Goal: Complete application form

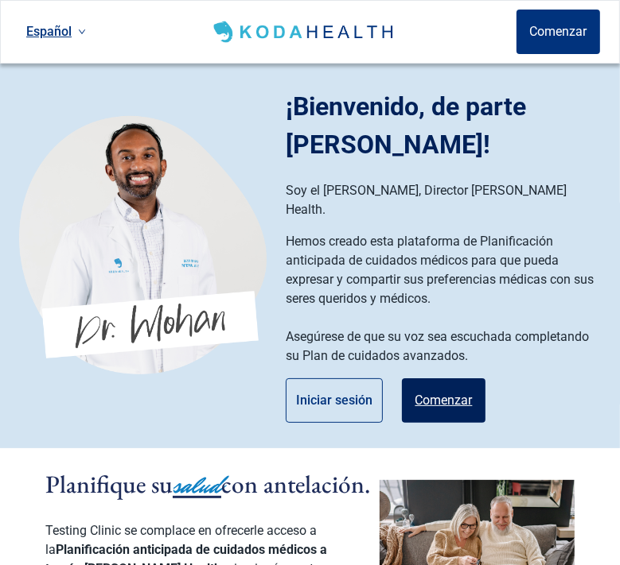
click at [464, 379] on button "Comenzar" at bounding box center [444, 401] width 84 height 45
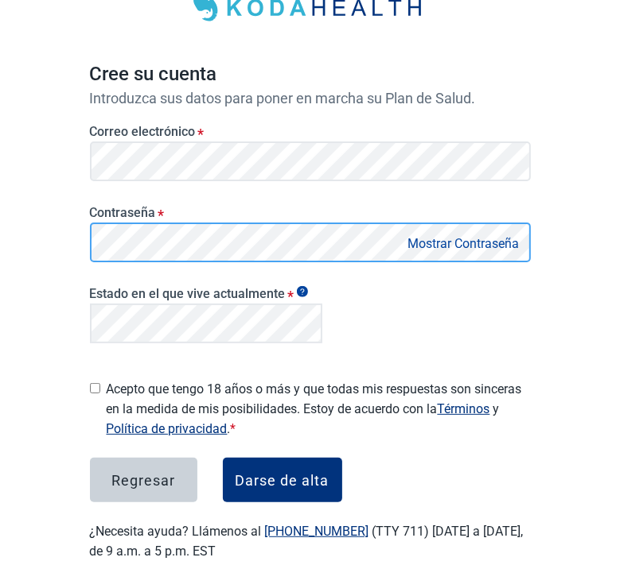
scroll to position [143, 0]
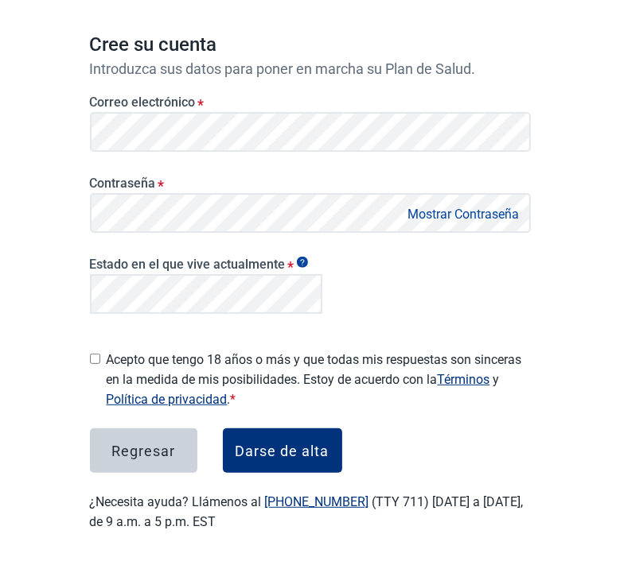
click at [270, 371] on label "Acepto que tengo 18 años o más y que todas mis respuestas son sinceras en la me…" at bounding box center [319, 380] width 424 height 60
click at [100, 364] on input "Acepto que tengo 18 años o más y que todas mis respuestas son sinceras en la me…" at bounding box center [95, 359] width 10 height 10
checkbox input "true"
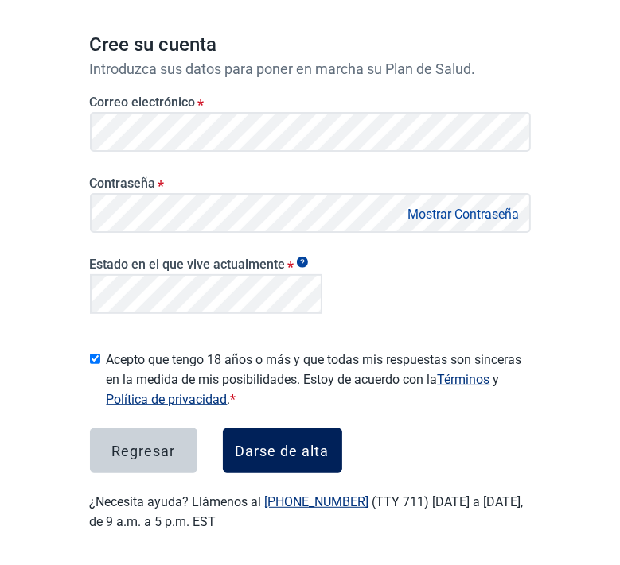
click at [328, 445] on div "Darse de alta" at bounding box center [282, 451] width 94 height 16
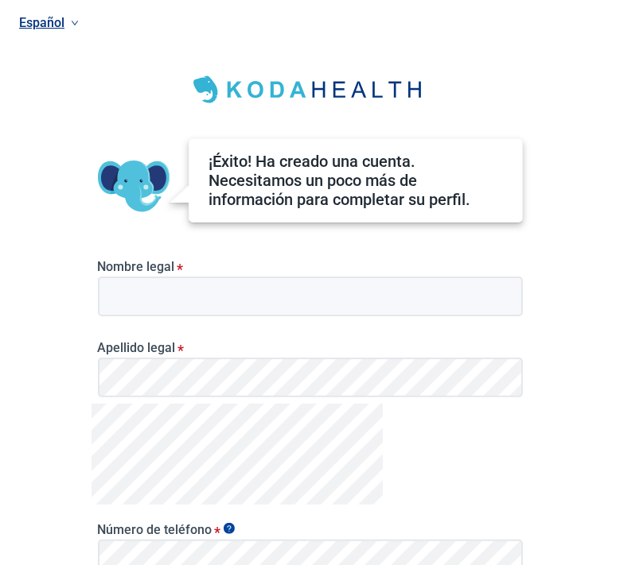
click at [415, 262] on label "Nombre legal *" at bounding box center [310, 266] width 425 height 15
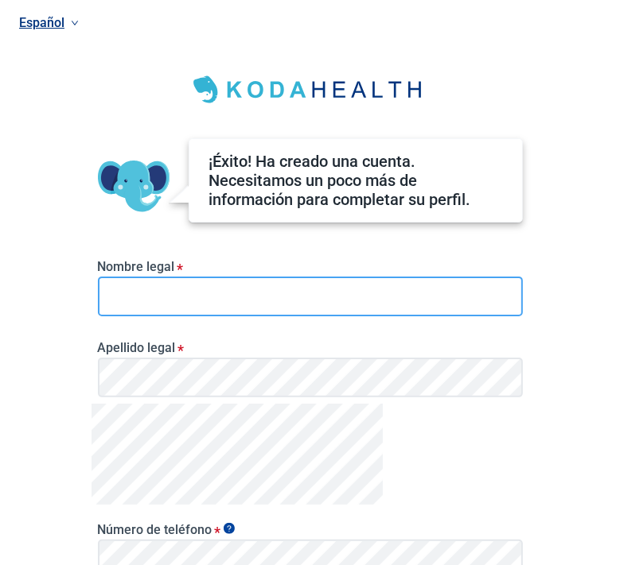
click at [415, 277] on input "Nombre legal *" at bounding box center [310, 297] width 425 height 40
click at [401, 285] on input "Nombre legal *" at bounding box center [310, 297] width 425 height 40
type input "qwqwqw"
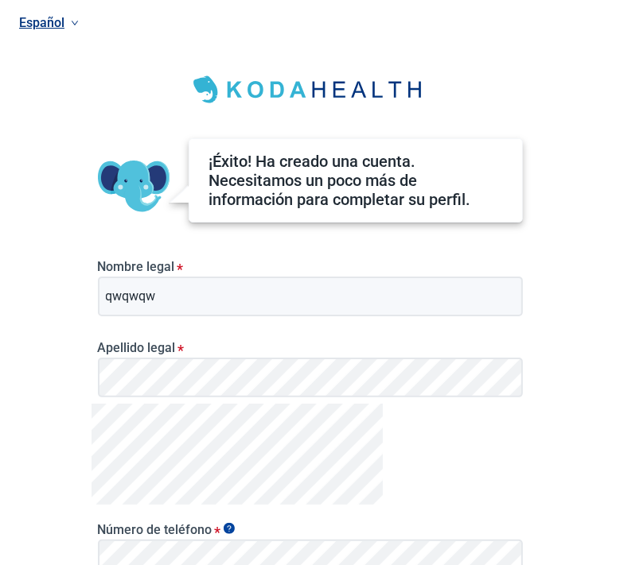
scroll to position [208, 0]
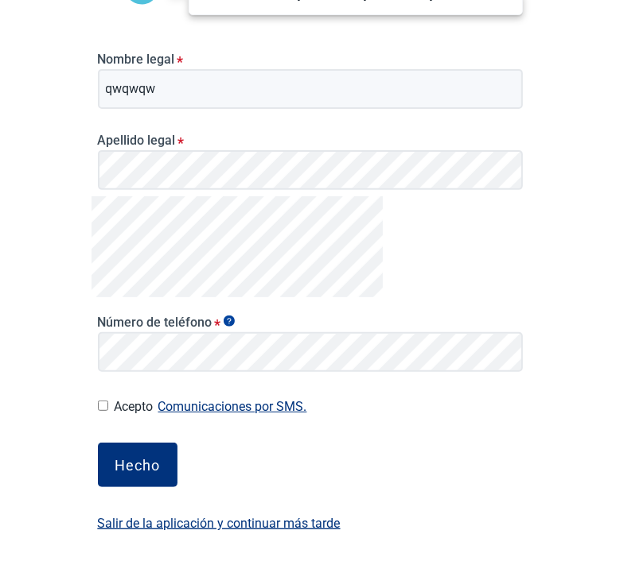
click at [98, 404] on input "Acepto Comunicaciones por SMS." at bounding box center [103, 406] width 10 height 10
checkbox input "true"
click at [112, 460] on button "Hecho" at bounding box center [138, 465] width 80 height 45
